Goal: Information Seeking & Learning: Learn about a topic

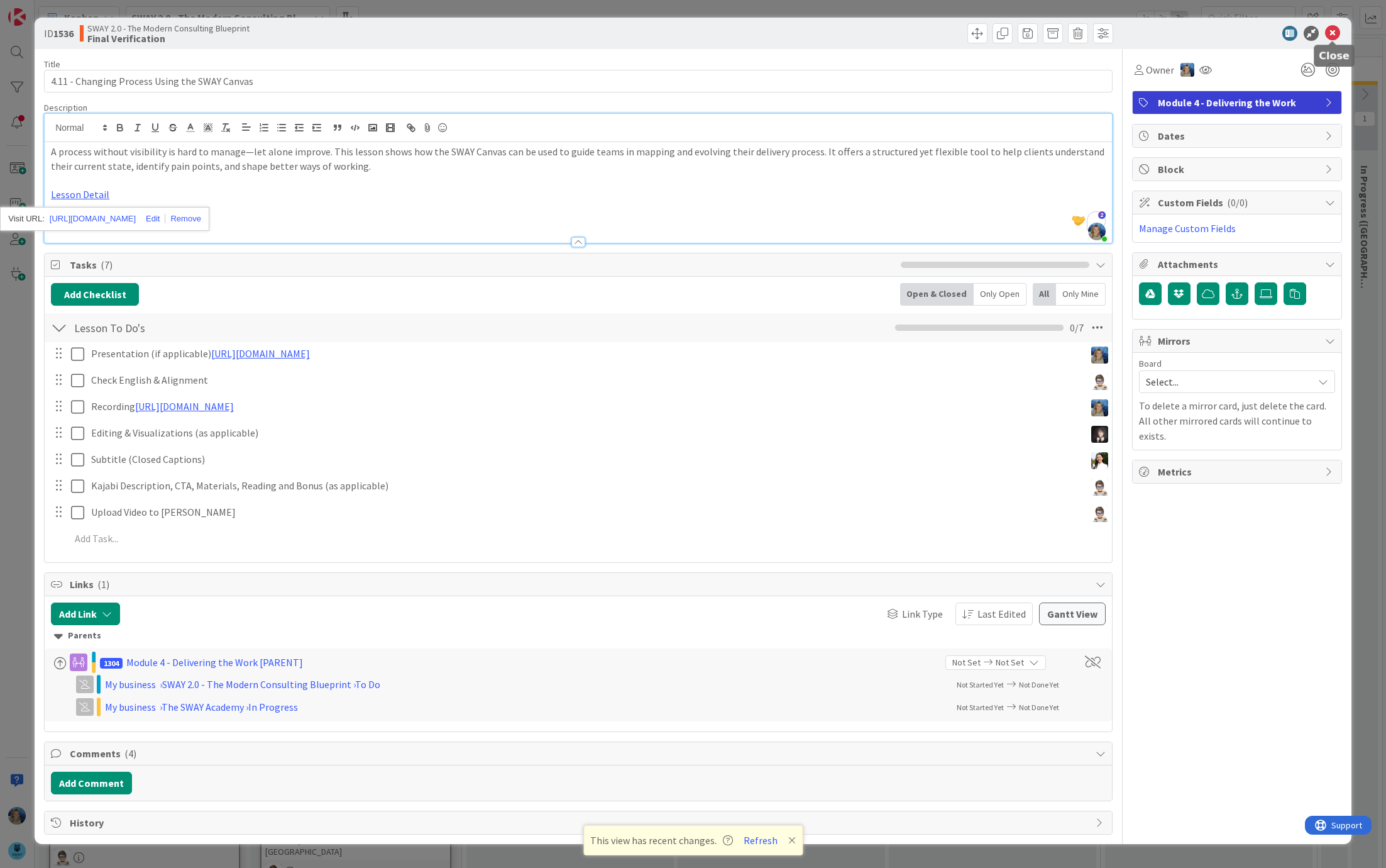
click at [1335, 31] on icon at bounding box center [1333, 33] width 15 height 15
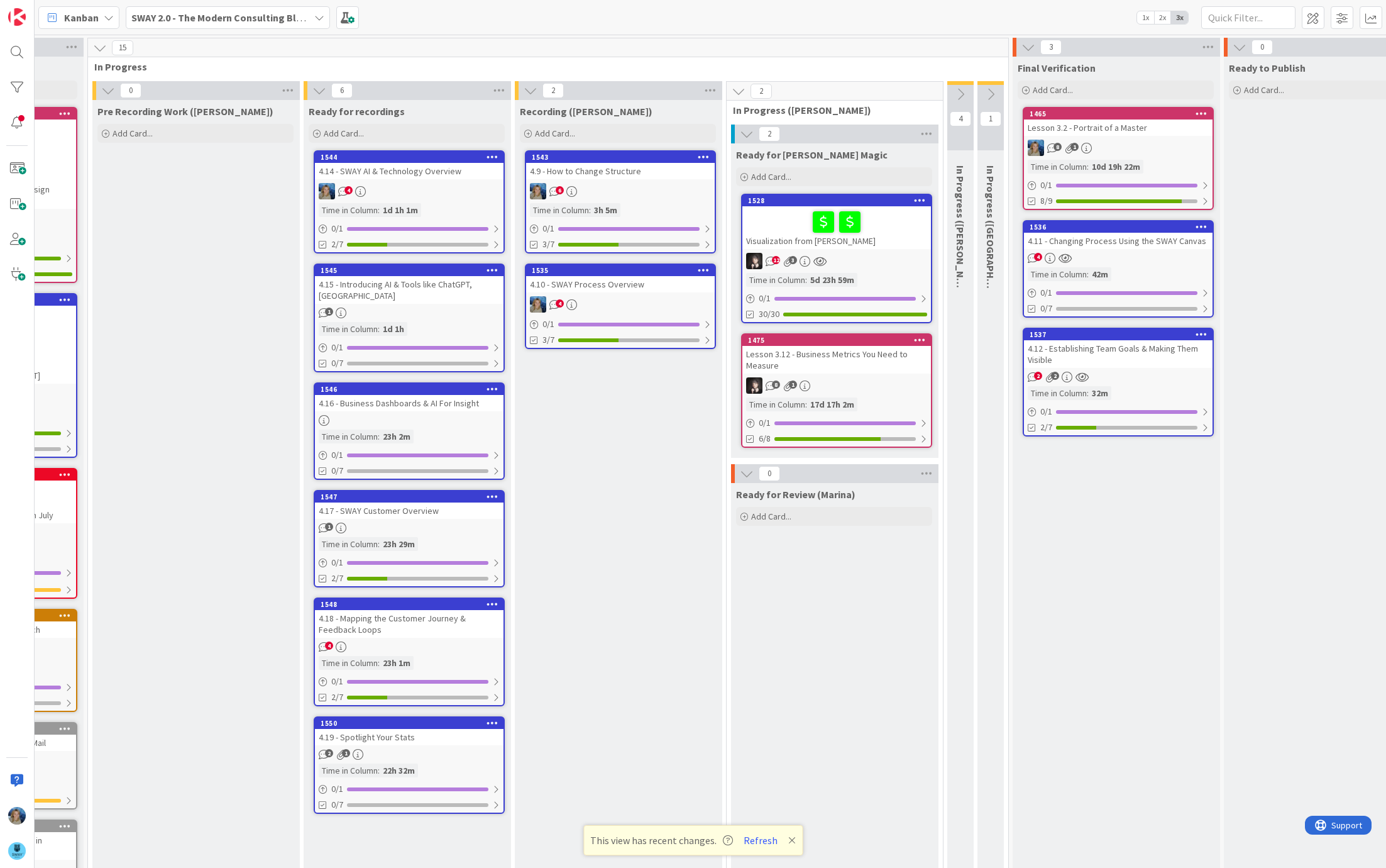
scroll to position [0, 379]
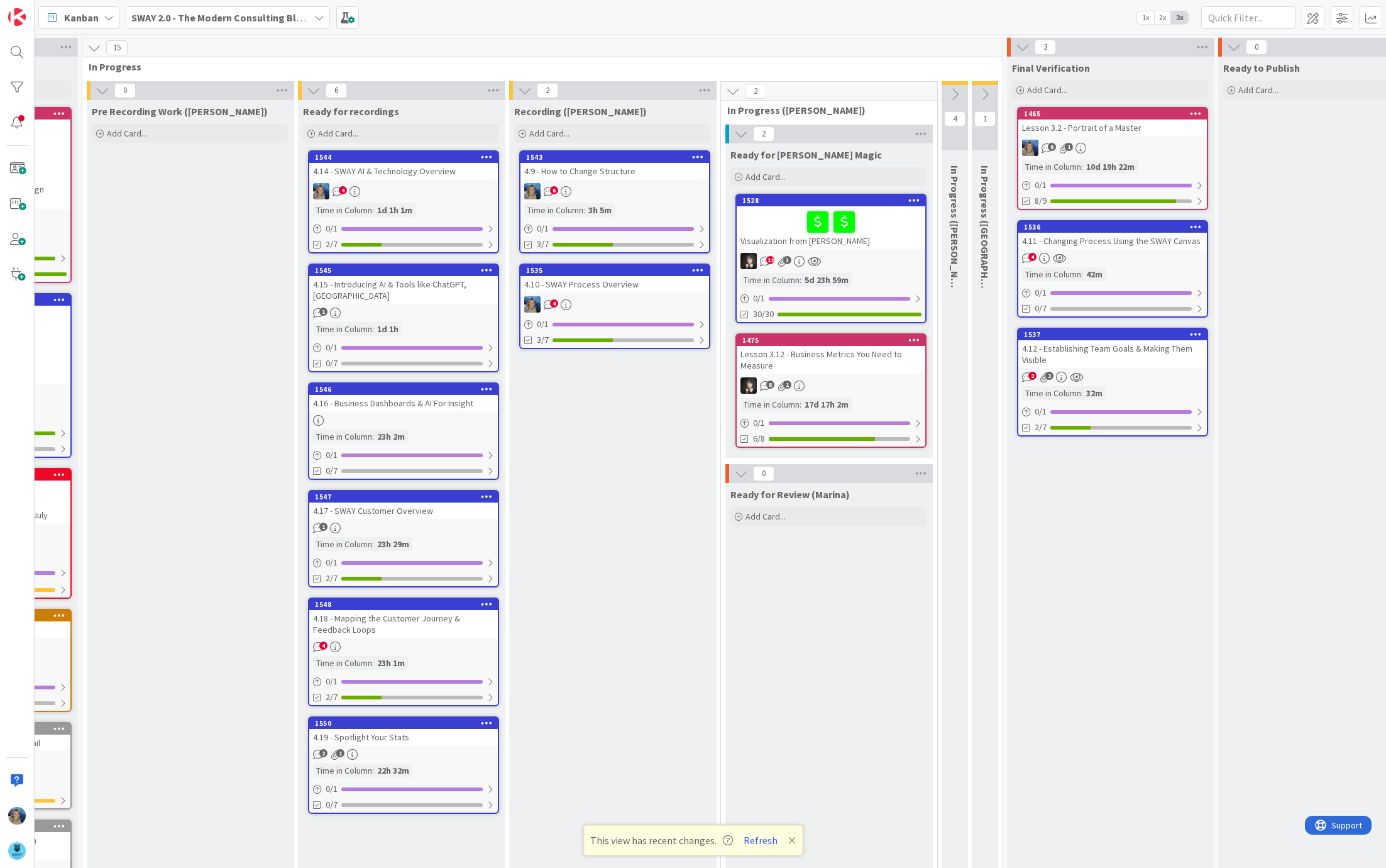
click at [640, 188] on div "6" at bounding box center [615, 190] width 188 height 16
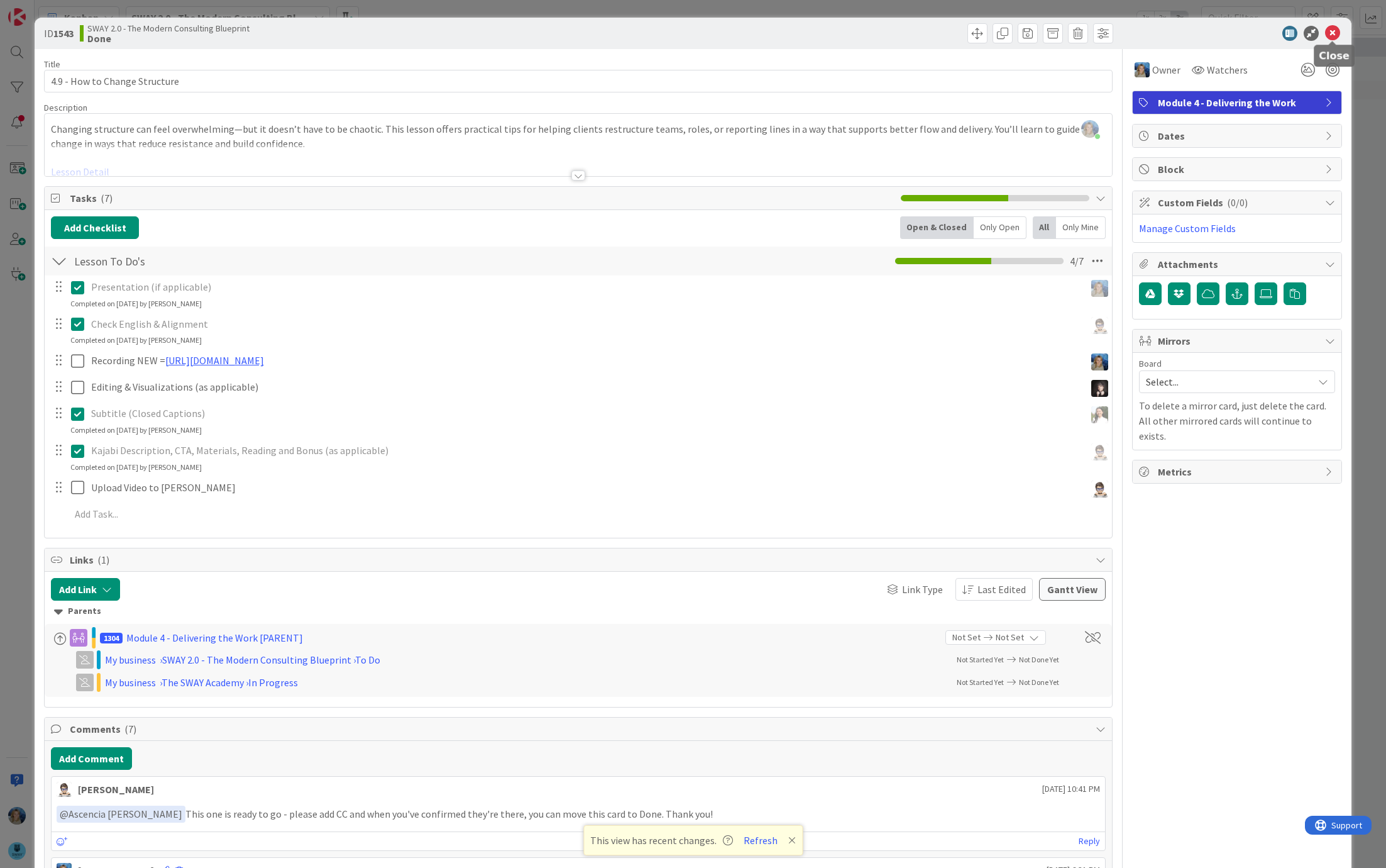
click at [1329, 32] on icon at bounding box center [1333, 33] width 15 height 15
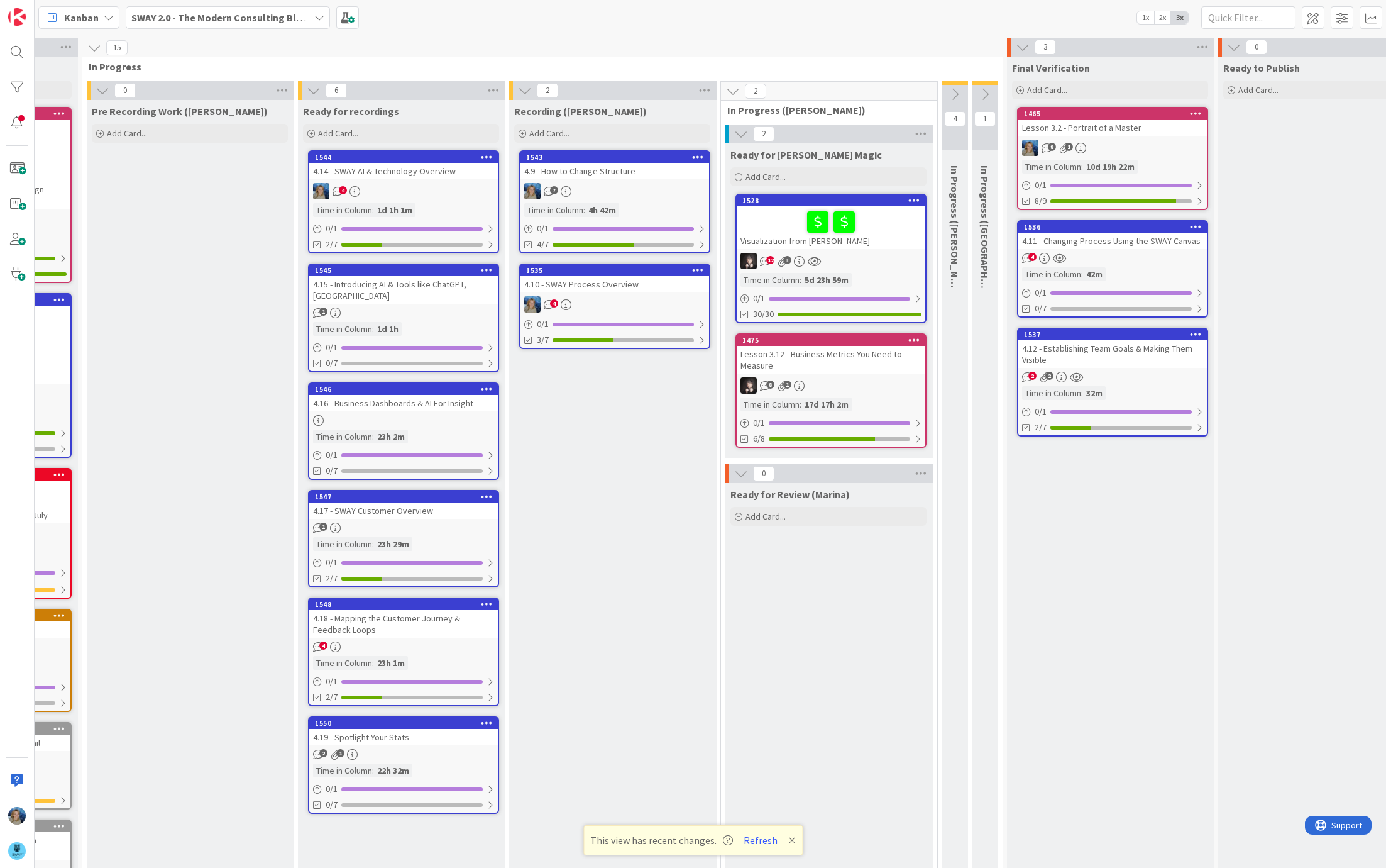
click at [952, 96] on icon at bounding box center [954, 94] width 14 height 14
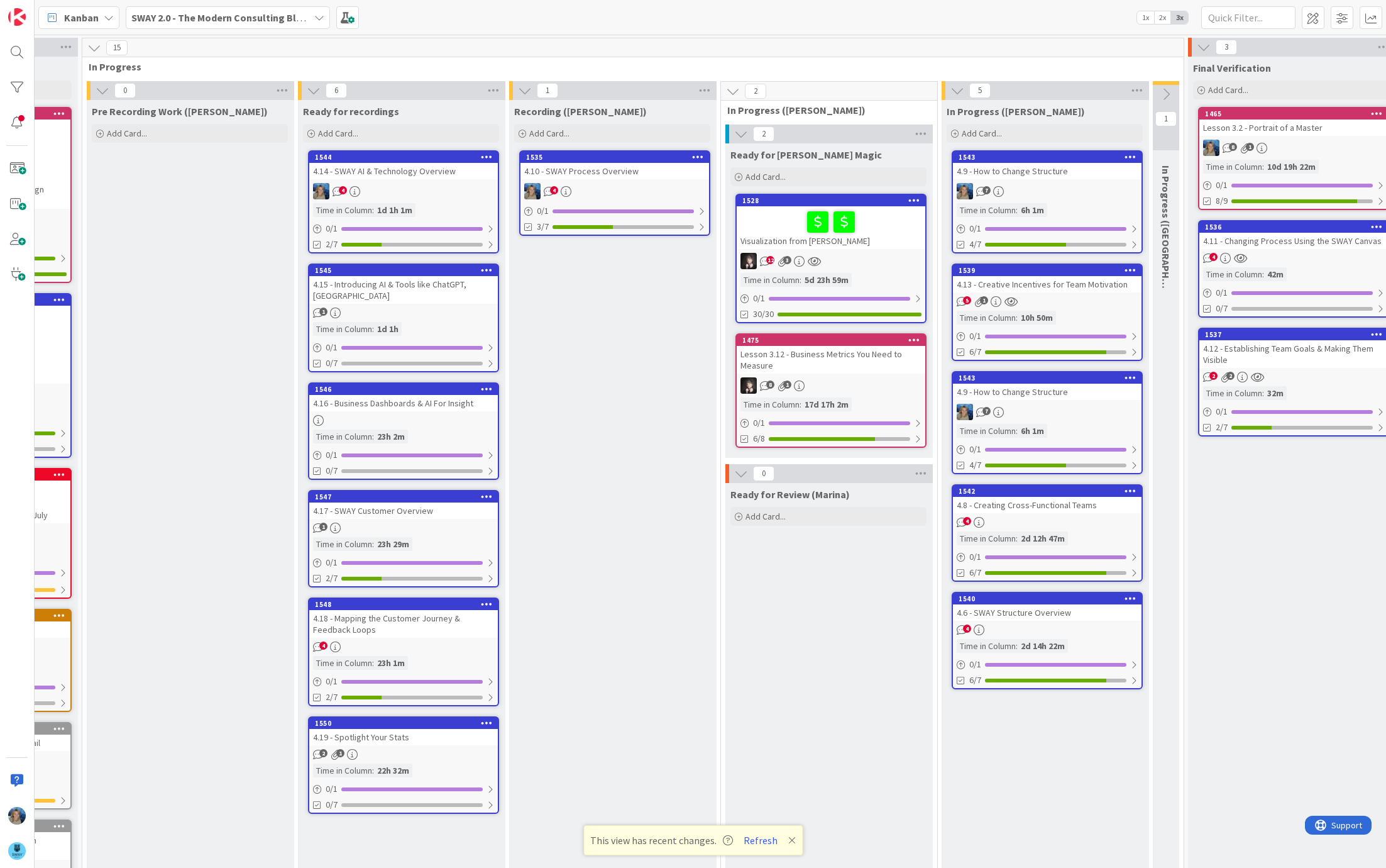
click at [641, 172] on div "4.10 - SWAY Process Overview" at bounding box center [615, 170] width 188 height 16
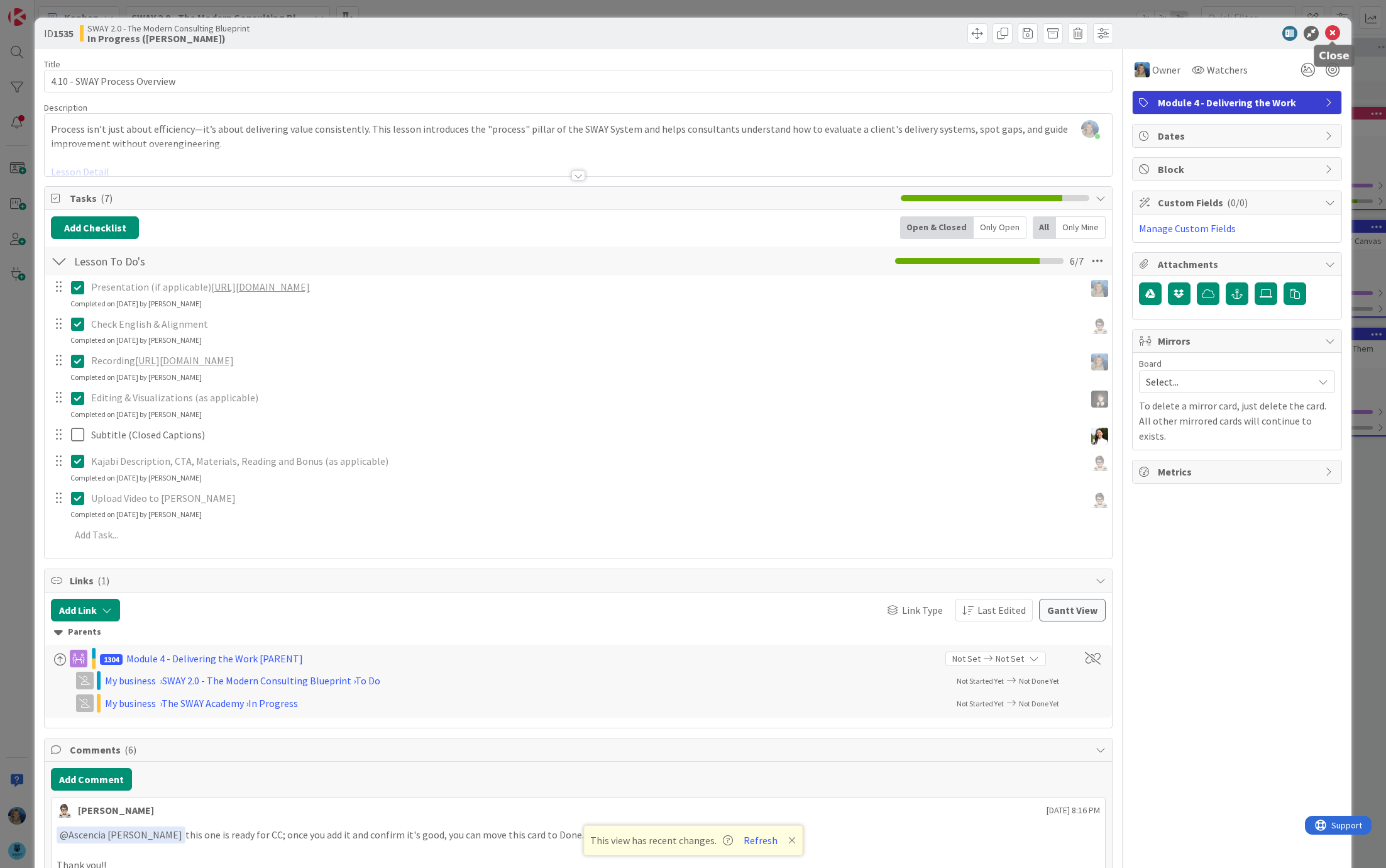
click at [1330, 32] on icon at bounding box center [1333, 33] width 15 height 15
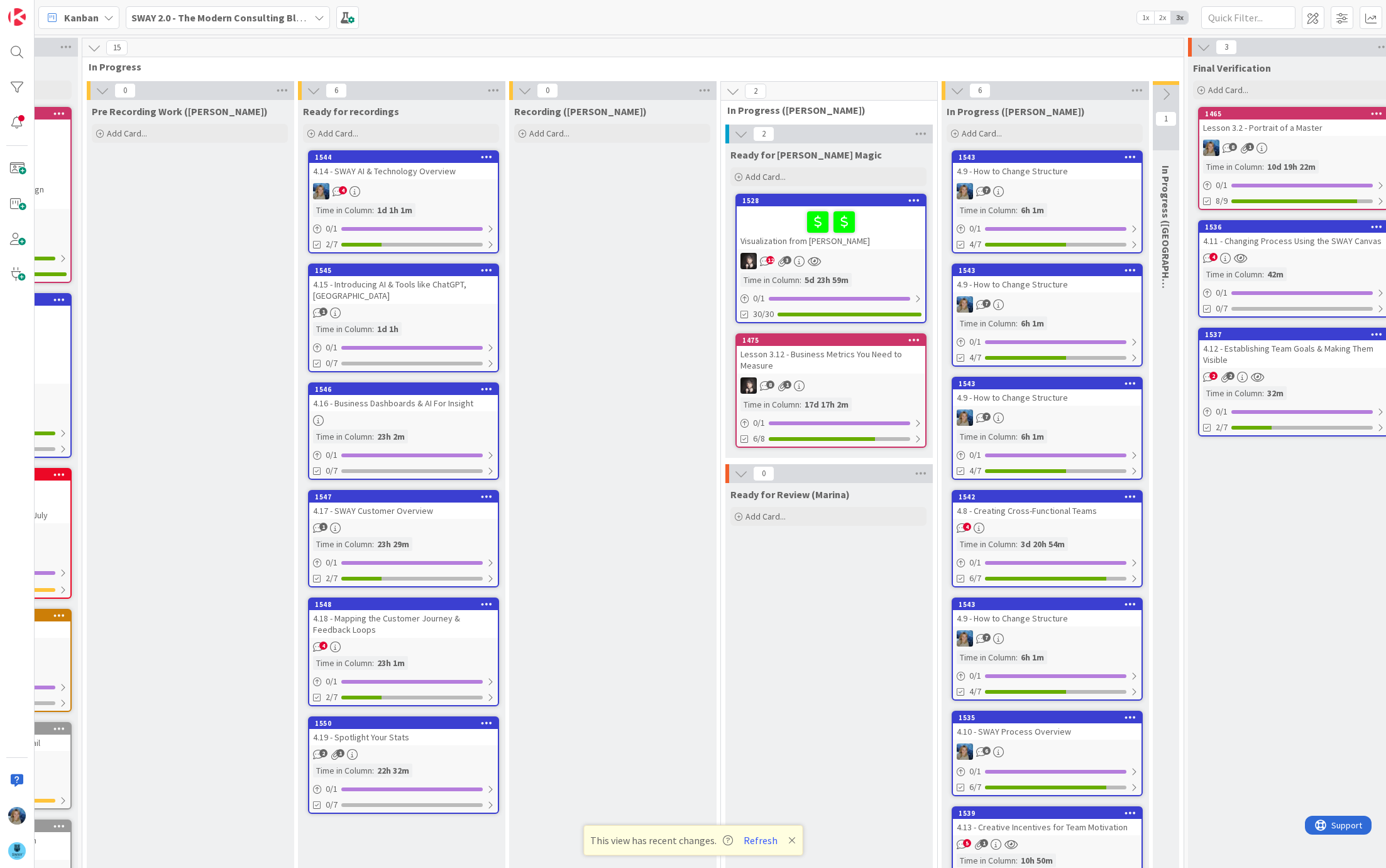
click at [432, 181] on link "1544 4.14 - SWAY AI & Technology Overview 4 Time in [GEOGRAPHIC_DATA] : 1d 1h 1…" at bounding box center [403, 202] width 191 height 103
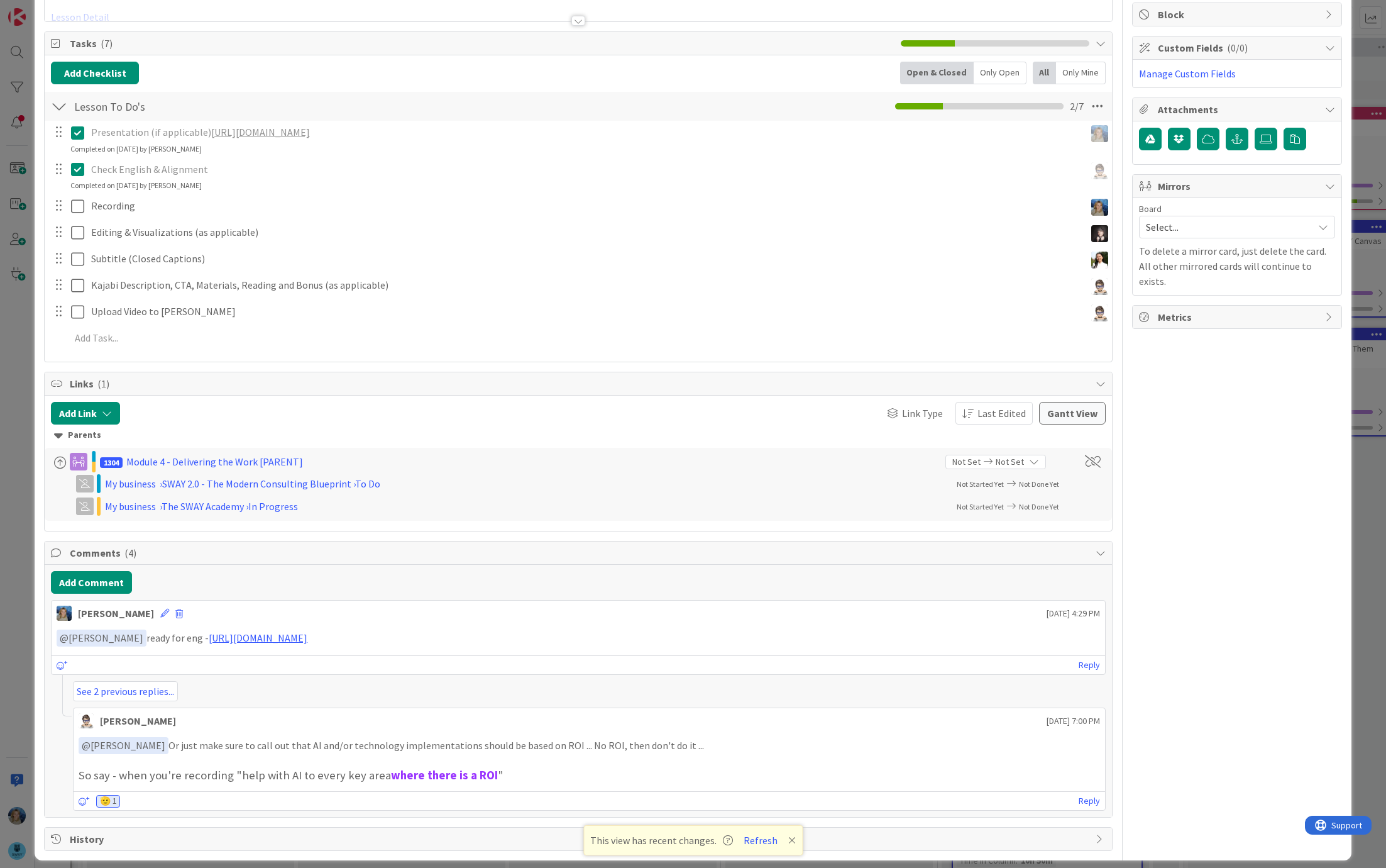
scroll to position [161, 0]
